Goal: Information Seeking & Learning: Check status

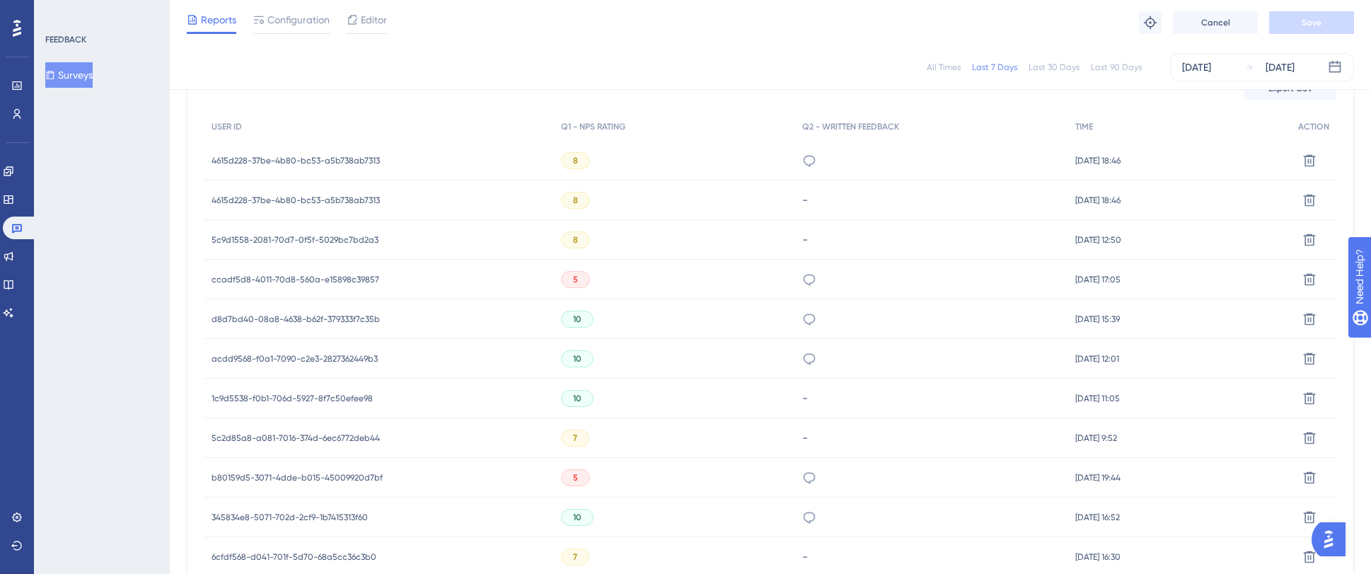
click at [0, 0] on div "✨ Save My Spot!✨" at bounding box center [0, 0] width 0 height 0
click at [244, 0] on html "✨ Save My Spot!✨" at bounding box center [692, 259] width 1382 height 584
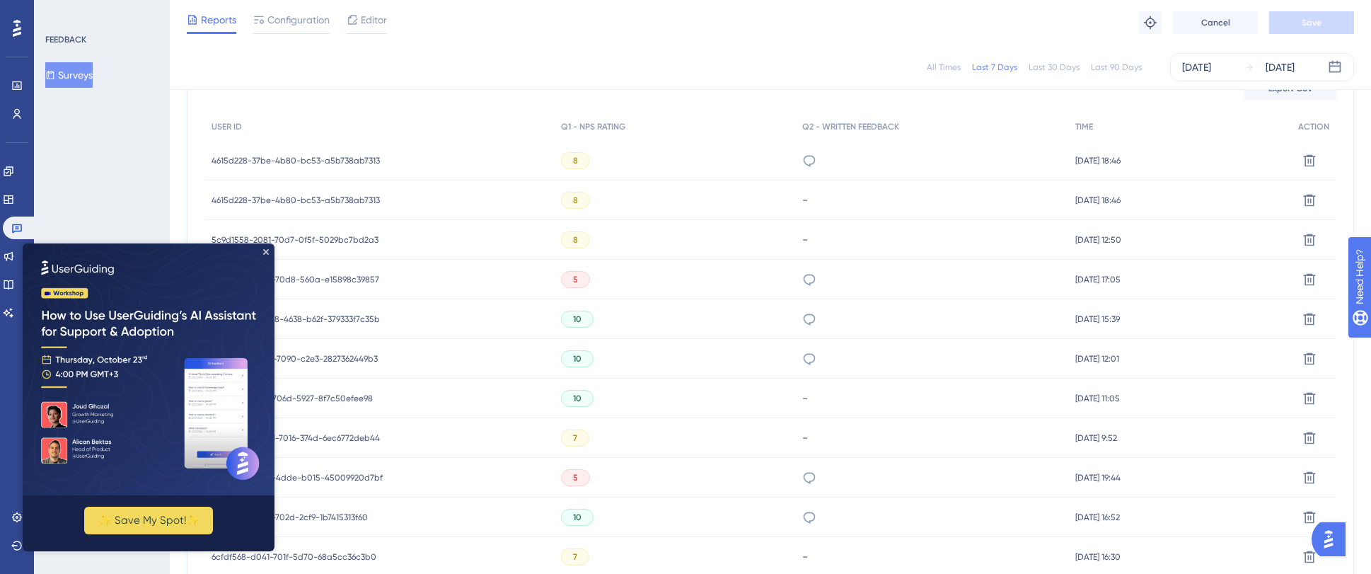
click at [244, 164] on span "4615d228-37be-4b80-bc53-a5b738ab7313" at bounding box center [296, 160] width 168 height 11
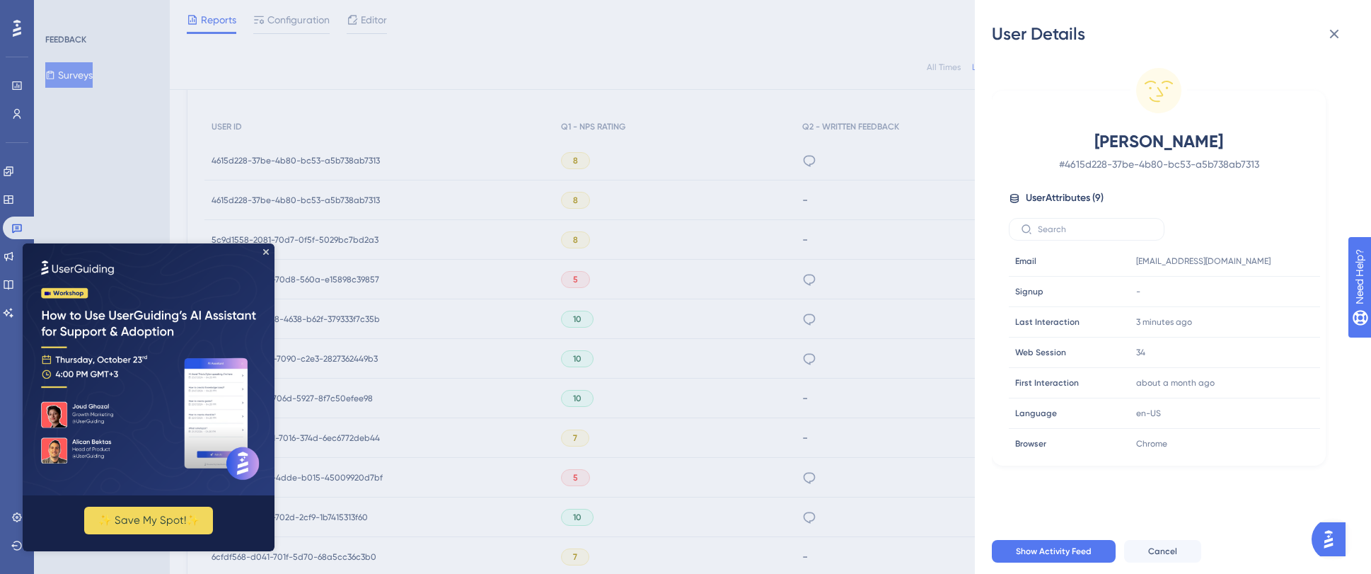
click at [263, 255] on img at bounding box center [149, 369] width 252 height 252
click at [268, 253] on icon "Close Preview" at bounding box center [266, 252] width 6 height 6
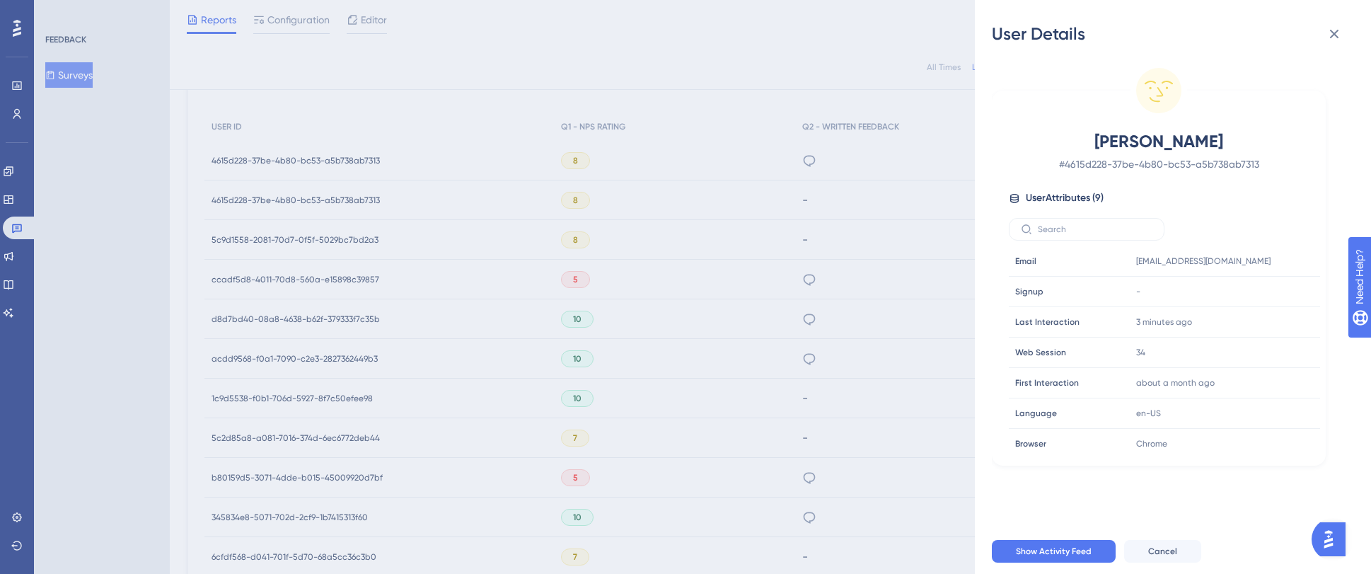
click at [283, 199] on div "User Details Mohamed Khaled # 4615d228-37be-4b80-bc53-a5b738ab7313 User Attribu…" at bounding box center [685, 287] width 1371 height 574
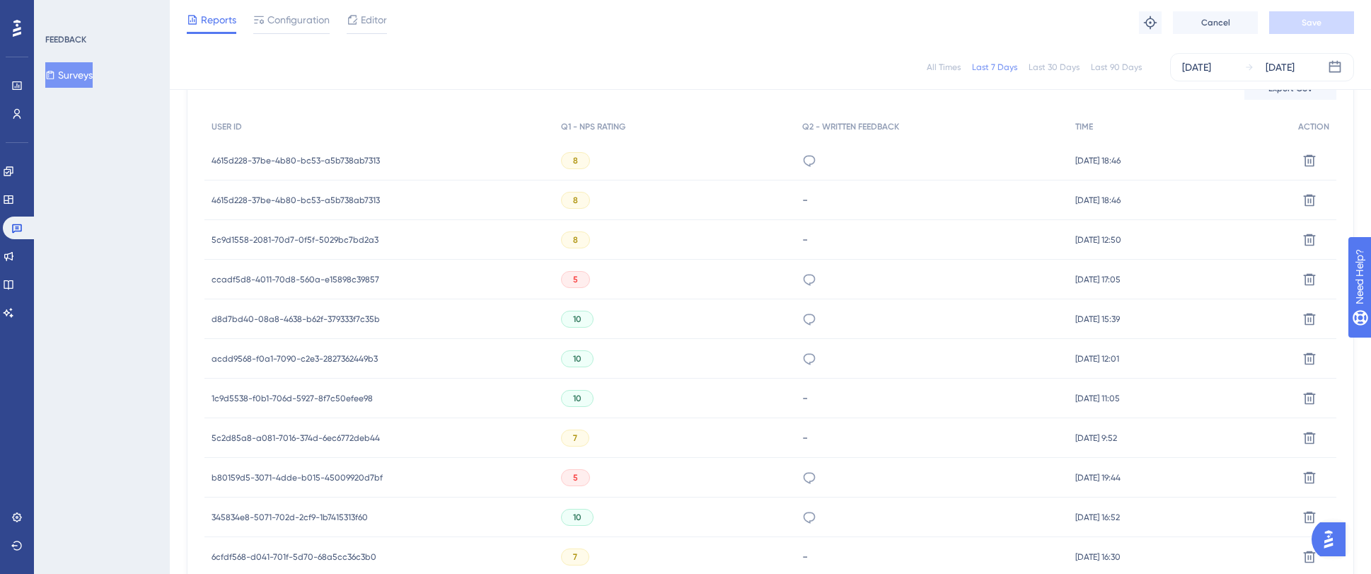
click at [282, 201] on span "4615d228-37be-4b80-bc53-a5b738ab7313" at bounding box center [296, 200] width 168 height 11
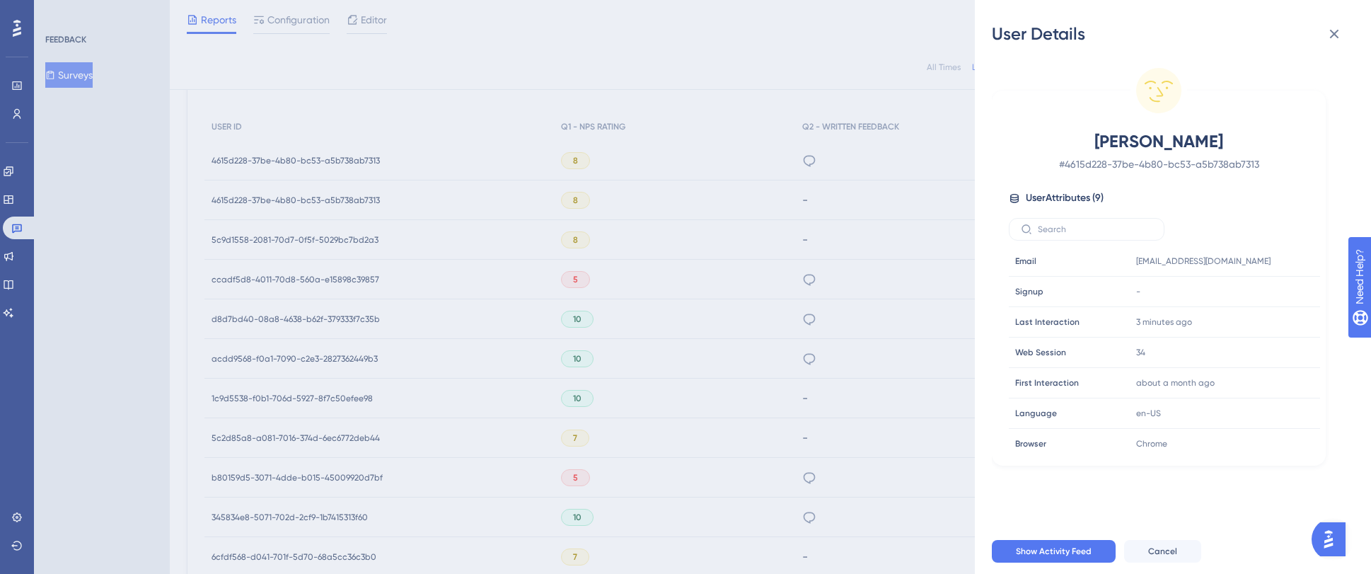
click at [333, 236] on div "User Details Mohamed Khaled # 4615d228-37be-4b80-bc53-a5b738ab7313 User Attribu…" at bounding box center [685, 287] width 1371 height 574
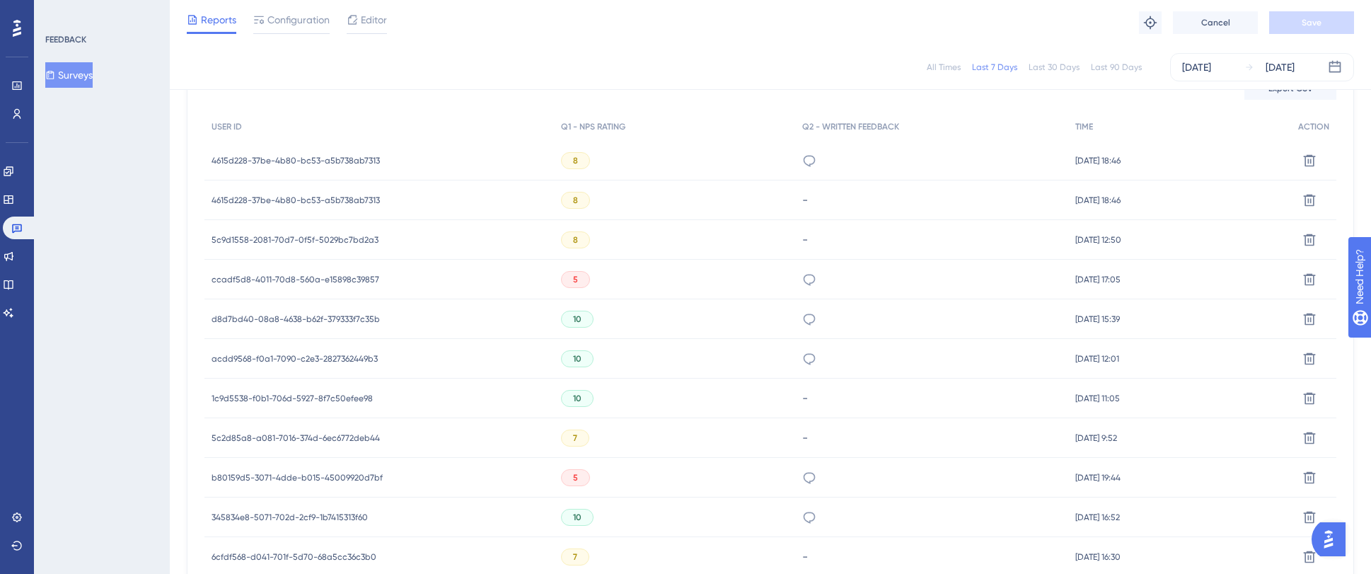
click at [333, 236] on span "5c9d1558-2081-70d7-0f5f-5029bc7bd2a3" at bounding box center [295, 239] width 167 height 11
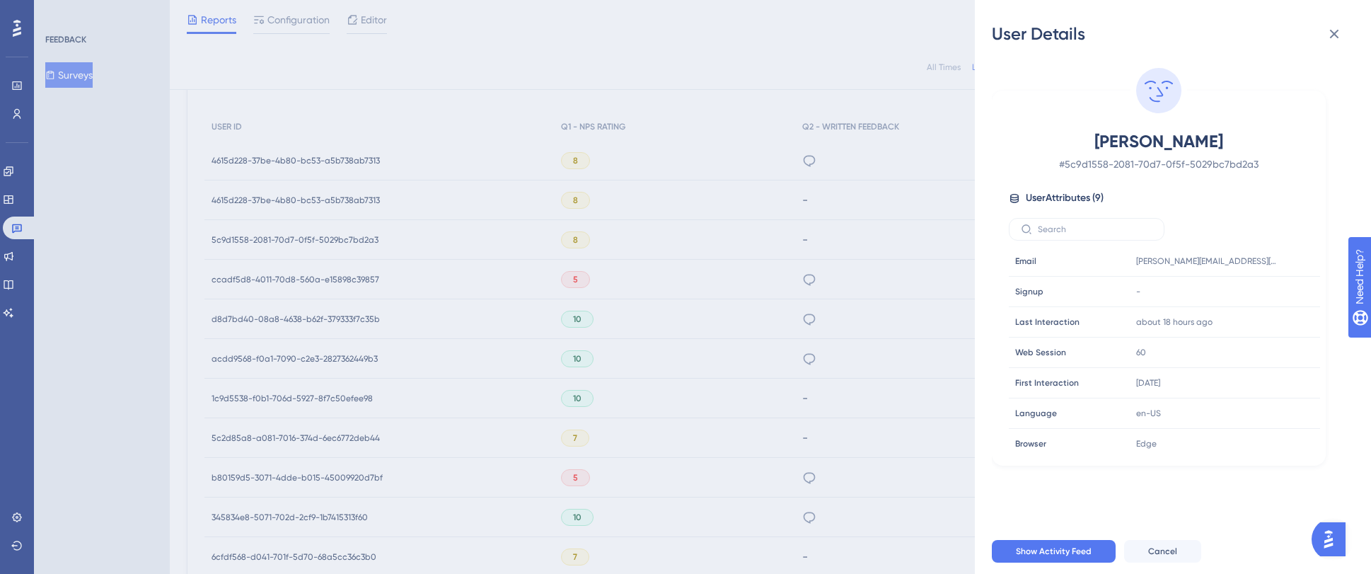
click at [320, 214] on div "User Details Deanna Milne # 5c9d1558-2081-70d7-0f5f-5029bc7bd2a3 User Attribute…" at bounding box center [685, 287] width 1371 height 574
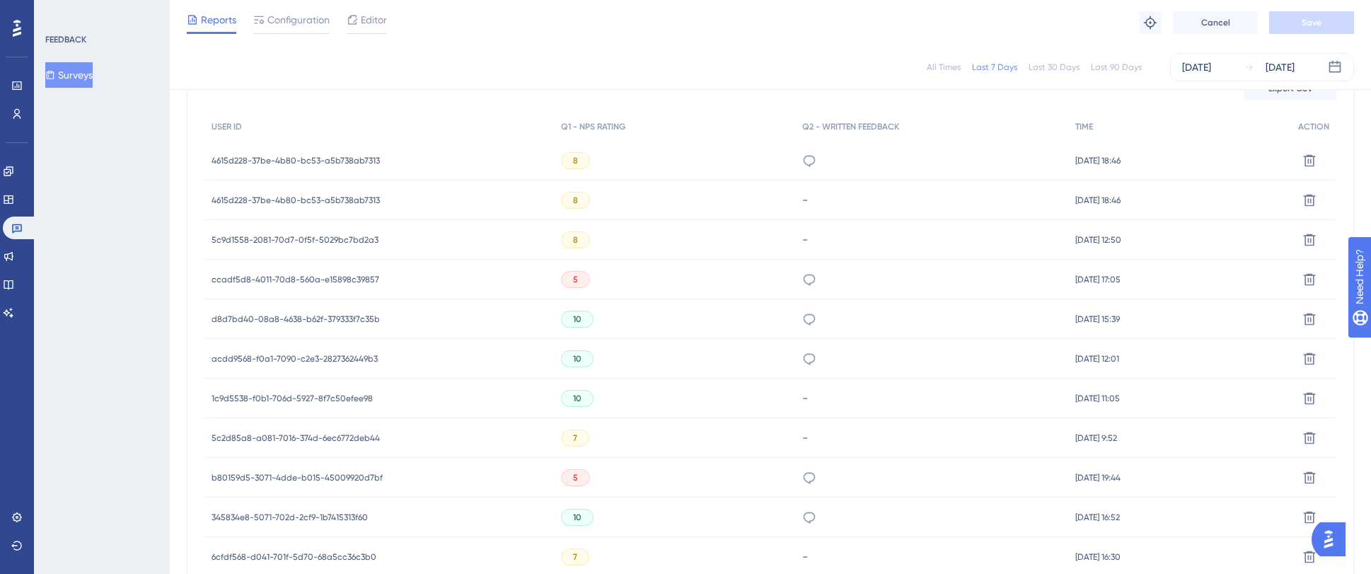
click at [322, 200] on span "4615d228-37be-4b80-bc53-a5b738ab7313" at bounding box center [296, 200] width 168 height 11
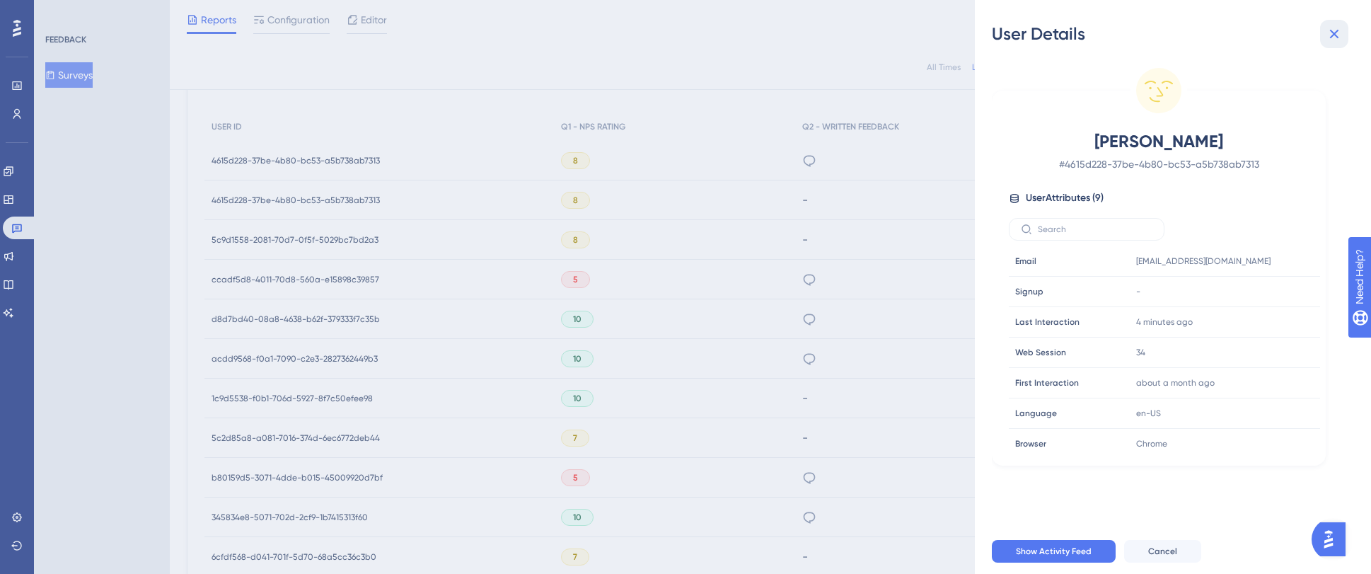
drag, startPoint x: 1335, startPoint y: 30, endPoint x: 1306, endPoint y: 35, distance: 29.3
click at [1335, 30] on icon at bounding box center [1334, 33] width 17 height 17
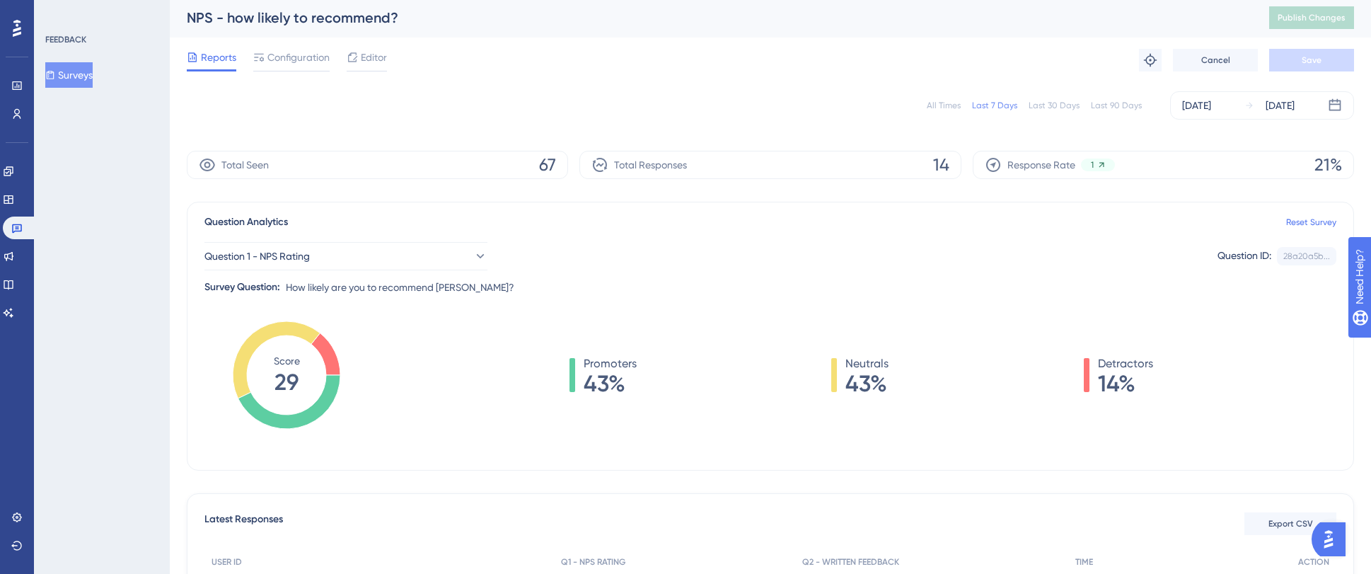
scroll to position [3, 0]
click at [1060, 100] on div "Last 30 Days" at bounding box center [1054, 104] width 51 height 11
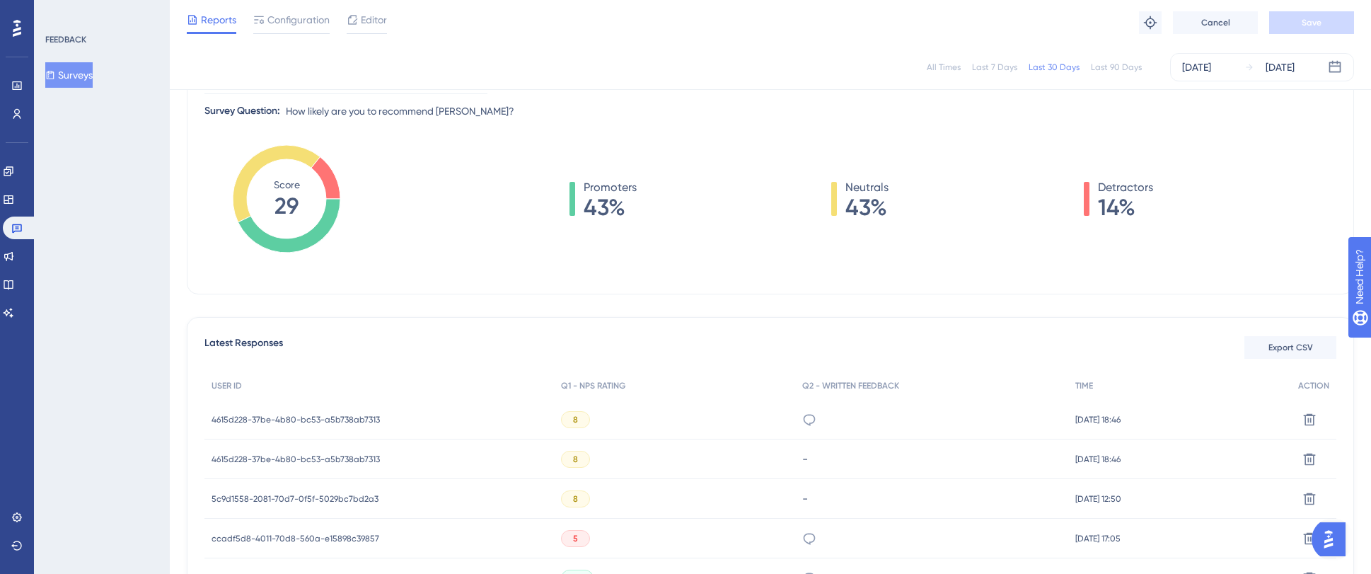
scroll to position [284, 0]
